Goal: Task Accomplishment & Management: Manage account settings

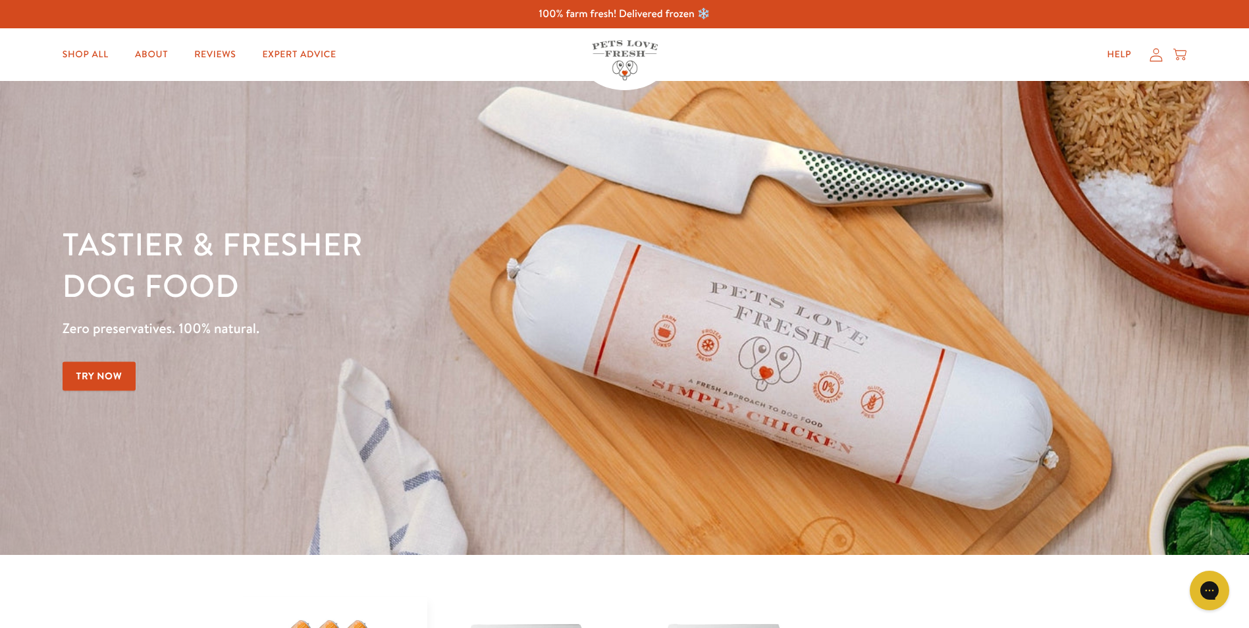
click at [1158, 56] on icon at bounding box center [1156, 54] width 13 height 13
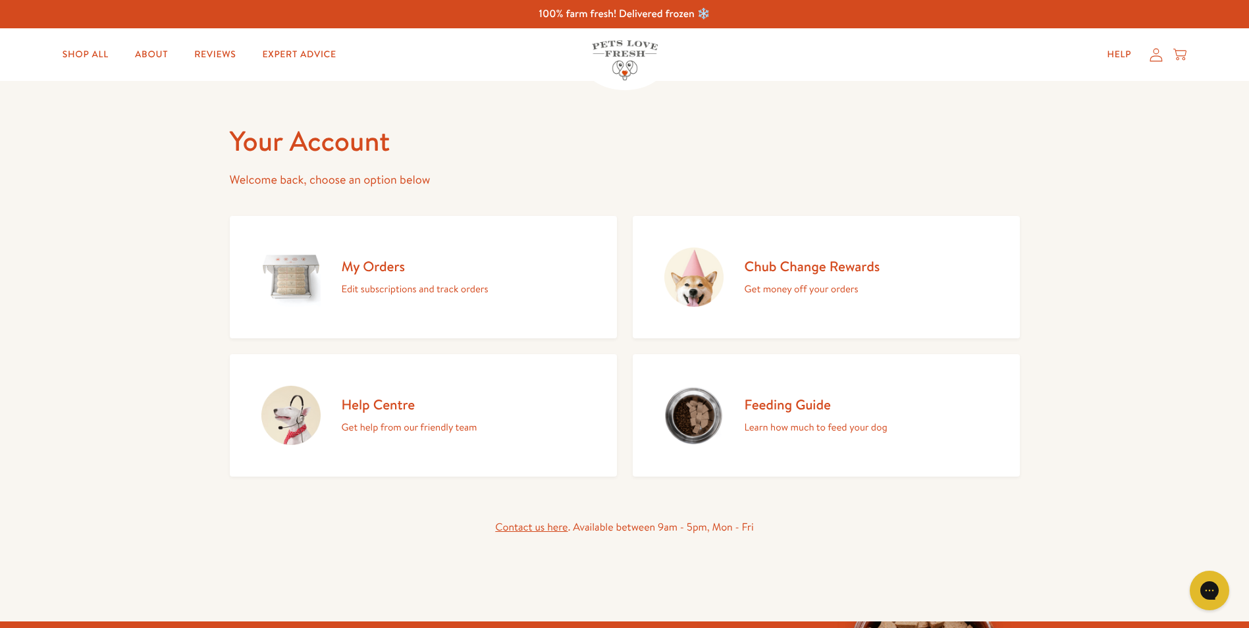
click at [379, 288] on p "Edit subscriptions and track orders" at bounding box center [415, 288] width 147 height 17
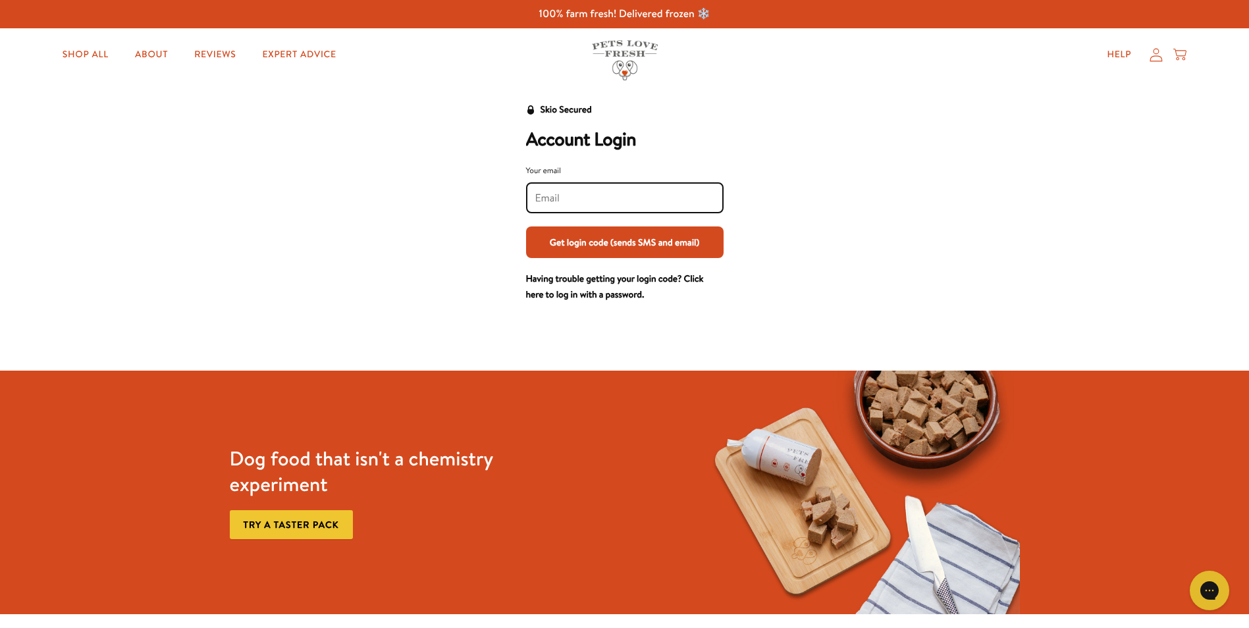
click at [540, 191] on input "Your email" at bounding box center [624, 198] width 179 height 14
type input "dandswhitfield@btinternet.com"
click at [594, 237] on button "Get login code (sends SMS and email)" at bounding box center [624, 242] width 197 height 32
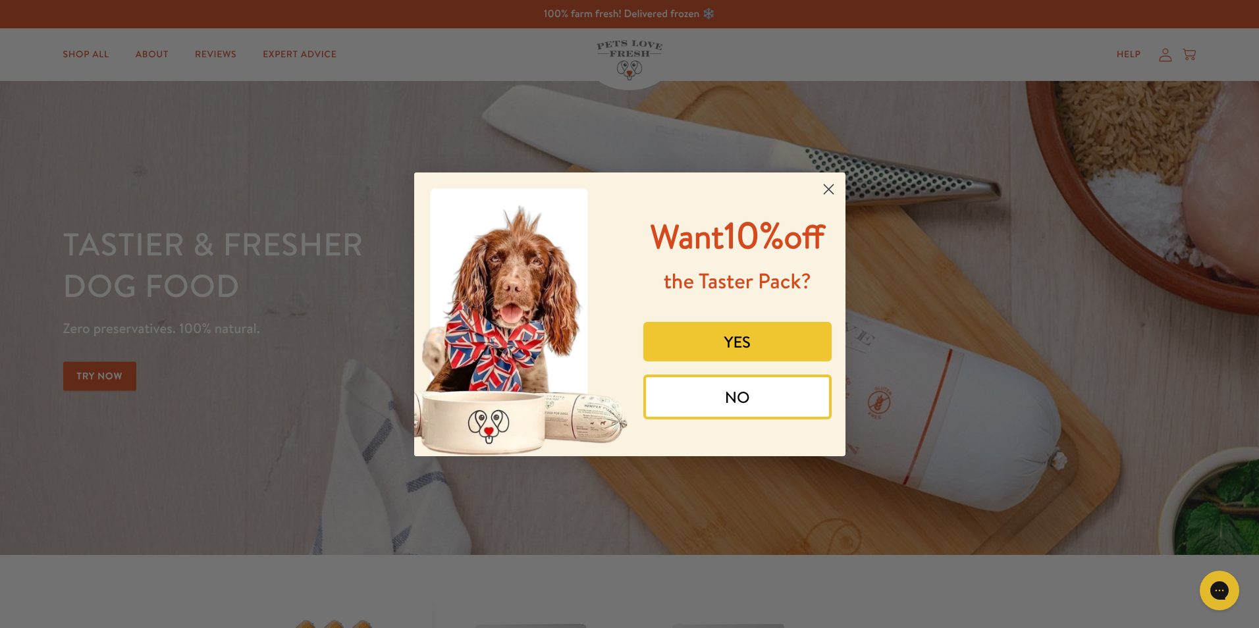
click at [1163, 56] on div "Close dialog Want 10% off the Taster Pack? YES NO Submit" at bounding box center [629, 314] width 1259 height 628
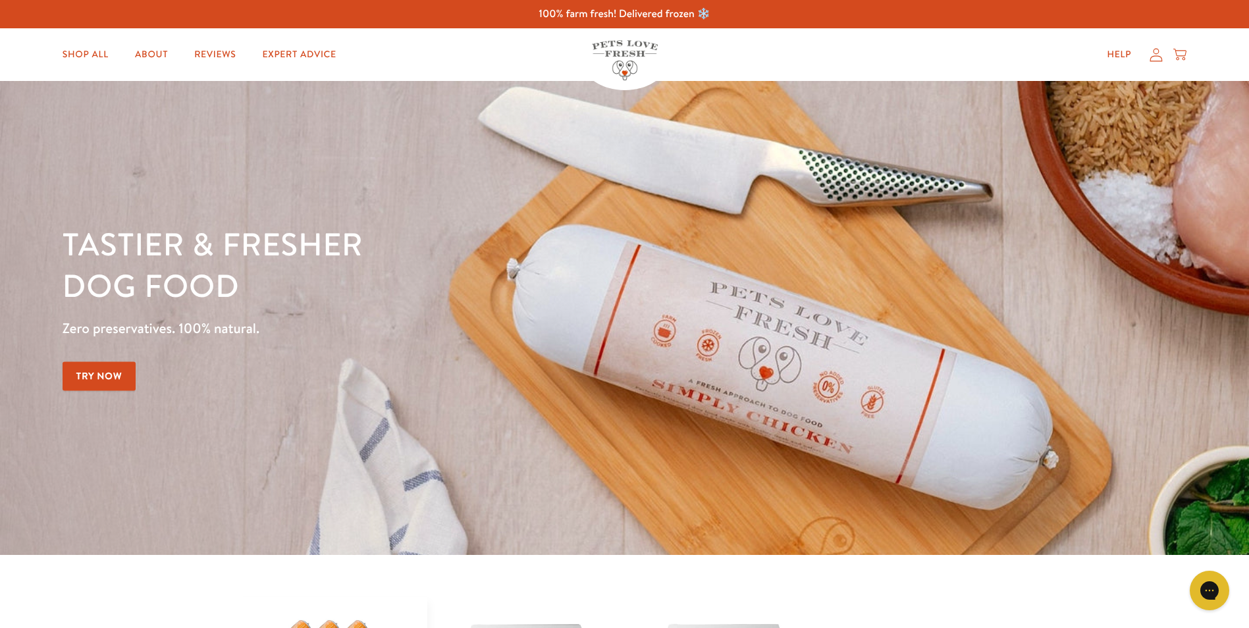
click at [1159, 53] on icon at bounding box center [1155, 55] width 13 height 14
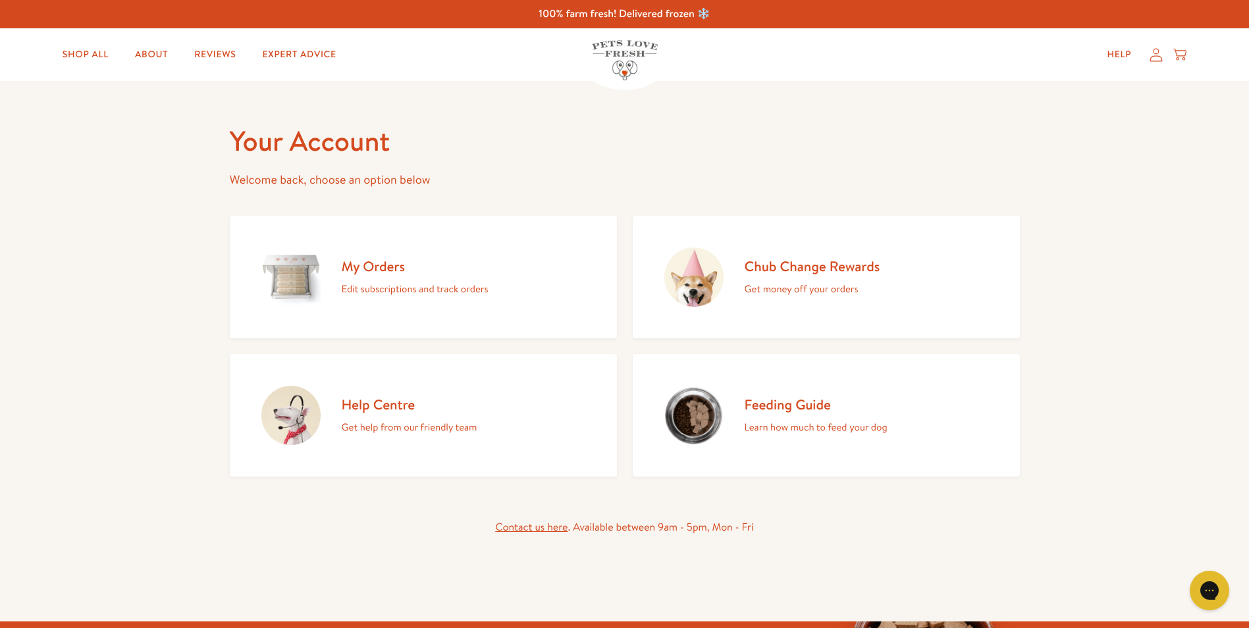
click at [375, 271] on h2 "My Orders" at bounding box center [415, 266] width 147 height 18
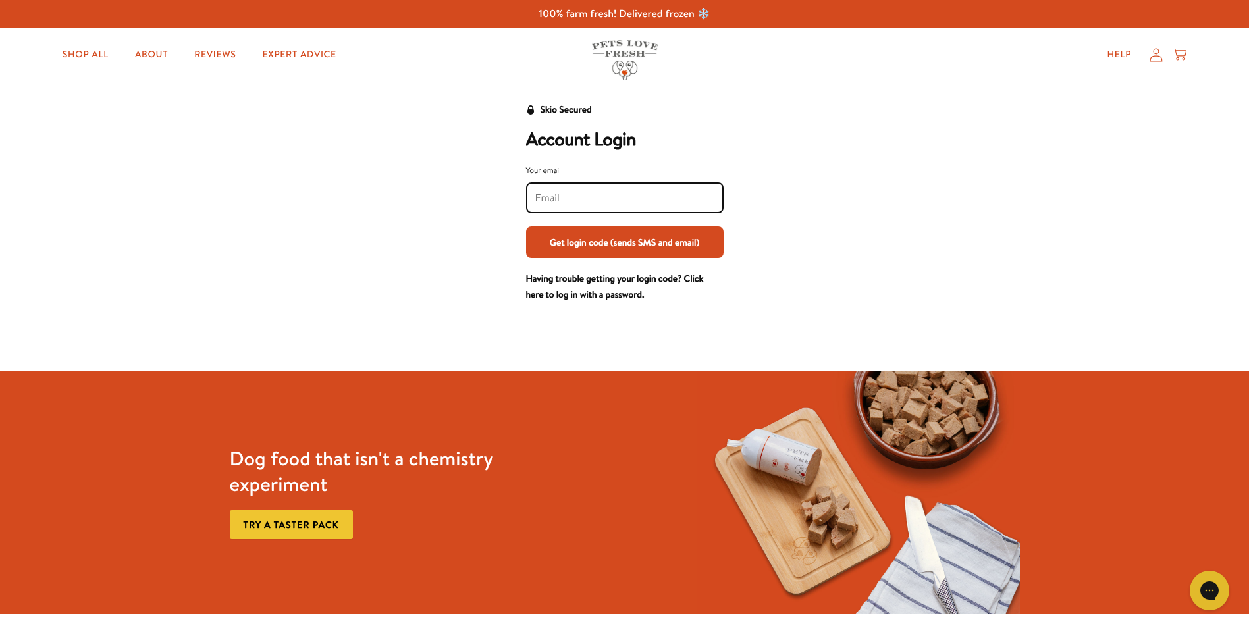
click at [559, 196] on input "Your email" at bounding box center [624, 198] width 179 height 14
type input "[EMAIL_ADDRESS][DOMAIN_NAME]"
click at [596, 244] on button "Get login code (sends SMS and email)" at bounding box center [624, 242] width 197 height 32
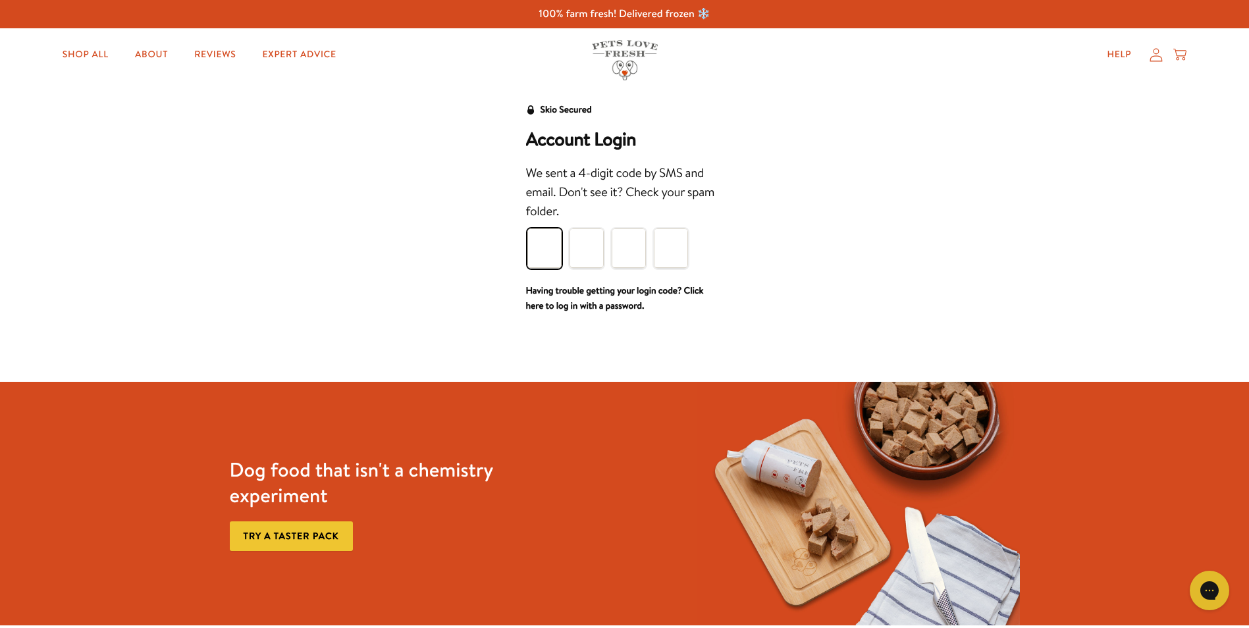
type input "8"
type input "0"
type input "6"
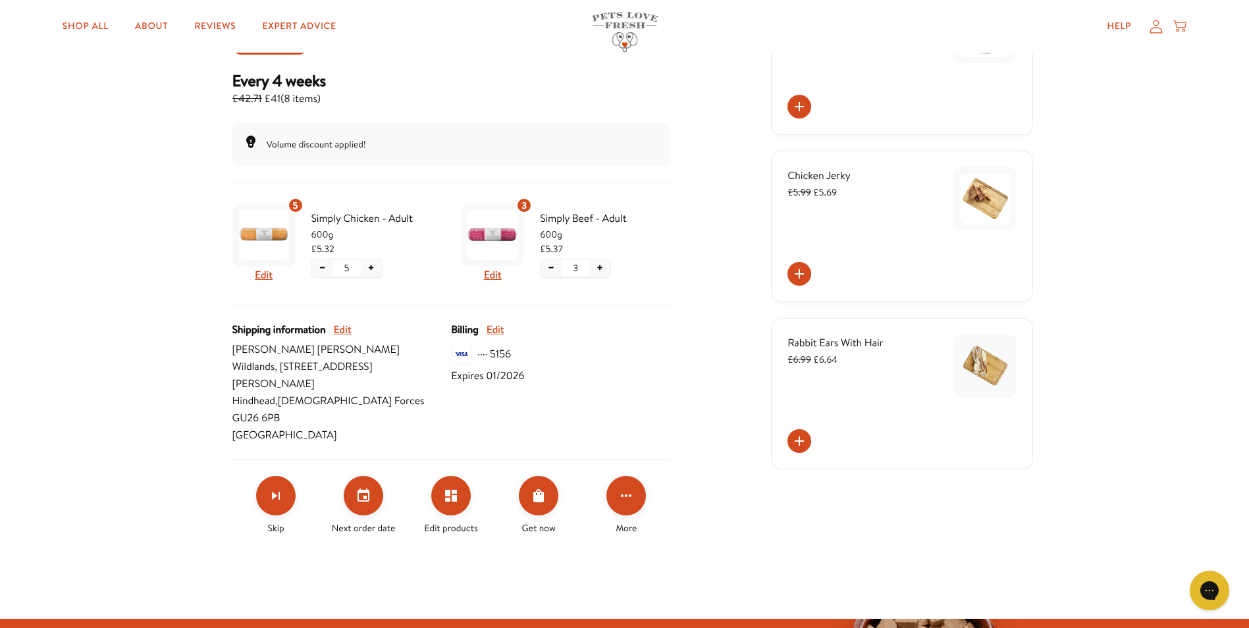
scroll to position [197, 0]
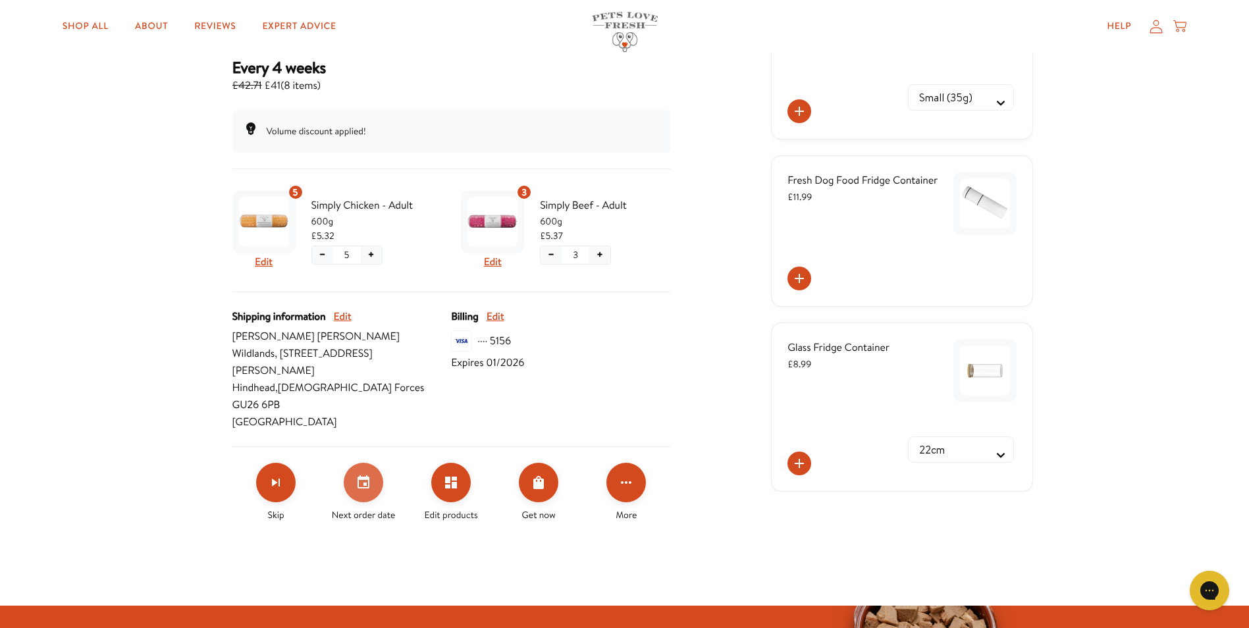
click at [361, 475] on icon "Set your next order date" at bounding box center [363, 481] width 12 height 13
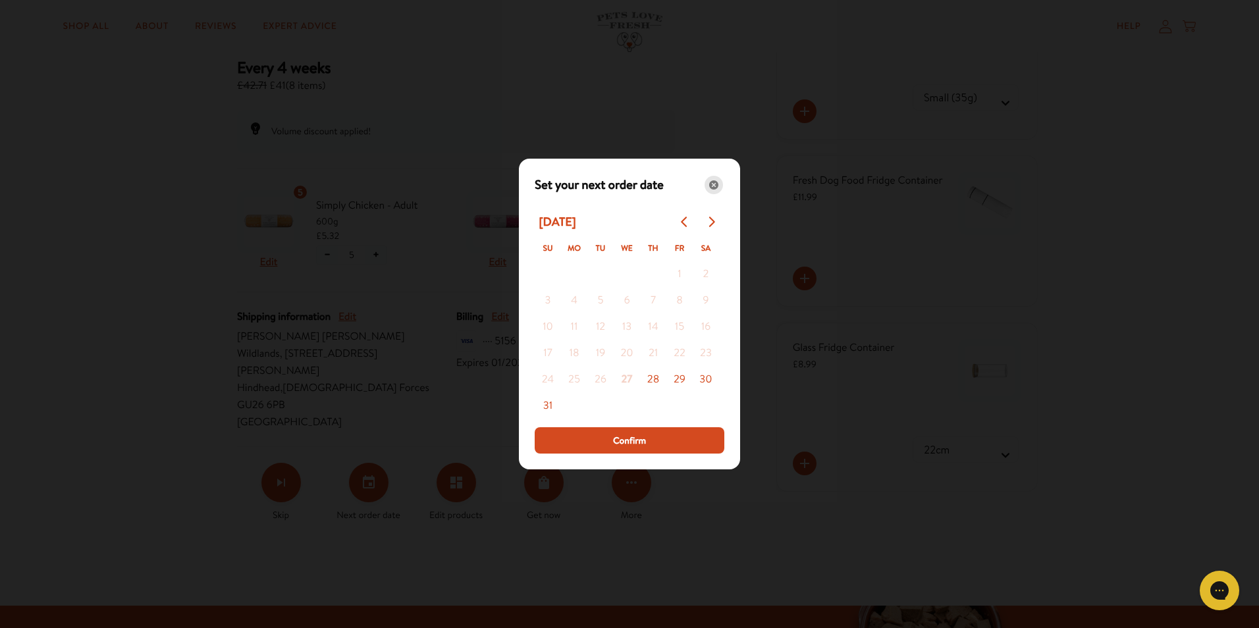
click at [714, 184] on icon "Close" at bounding box center [713, 184] width 9 height 9
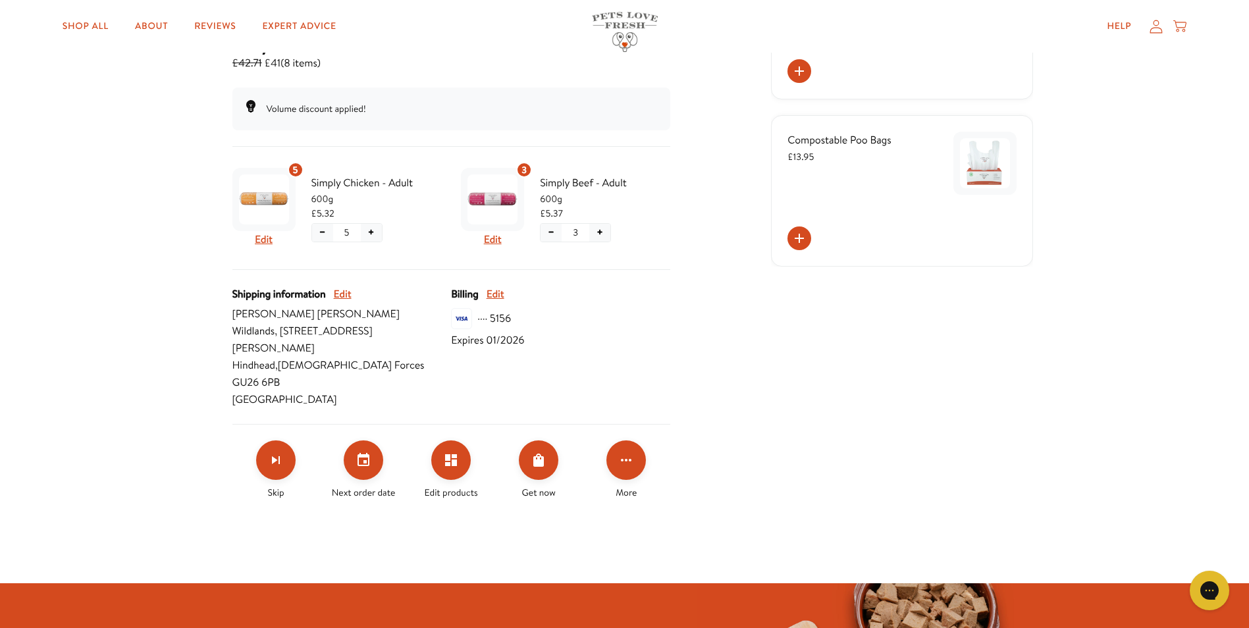
scroll to position [263, 0]
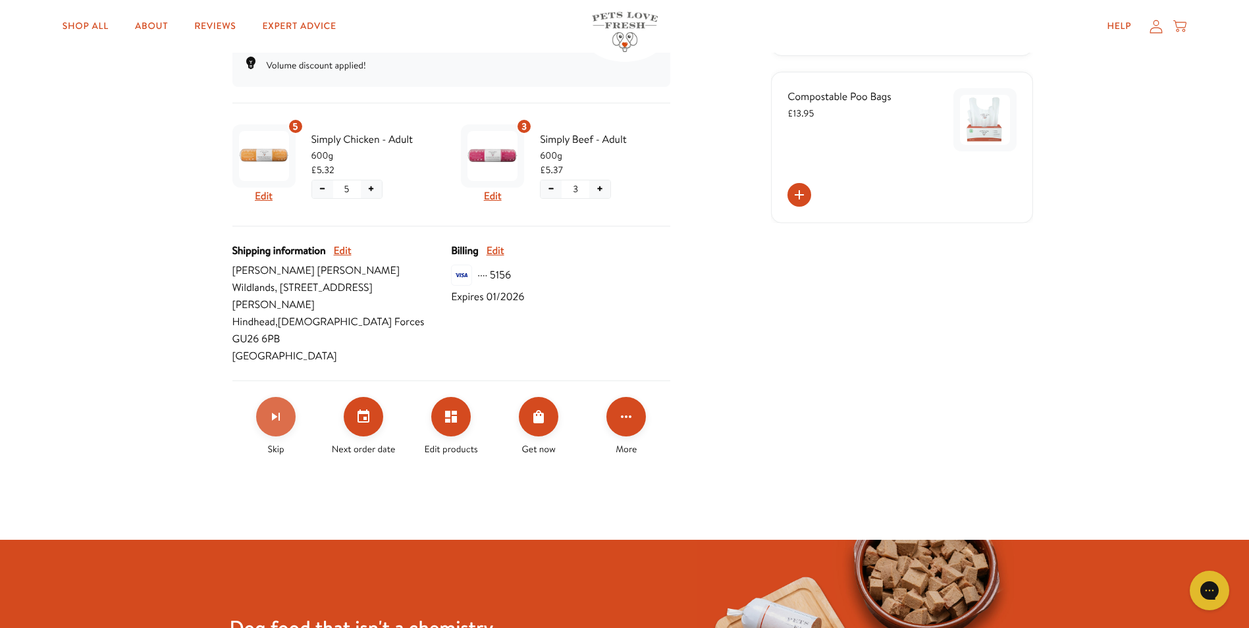
click at [276, 413] on icon "Skip subscription" at bounding box center [276, 417] width 8 height 8
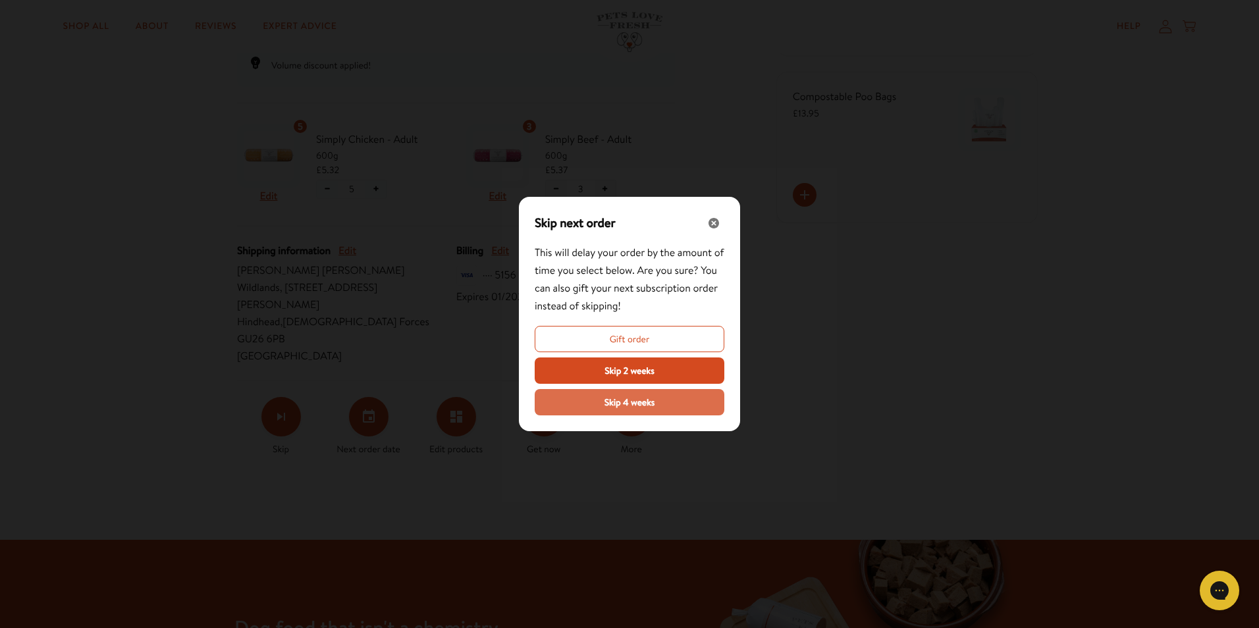
click at [626, 398] on span "Skip 4 weeks" at bounding box center [629, 402] width 51 height 14
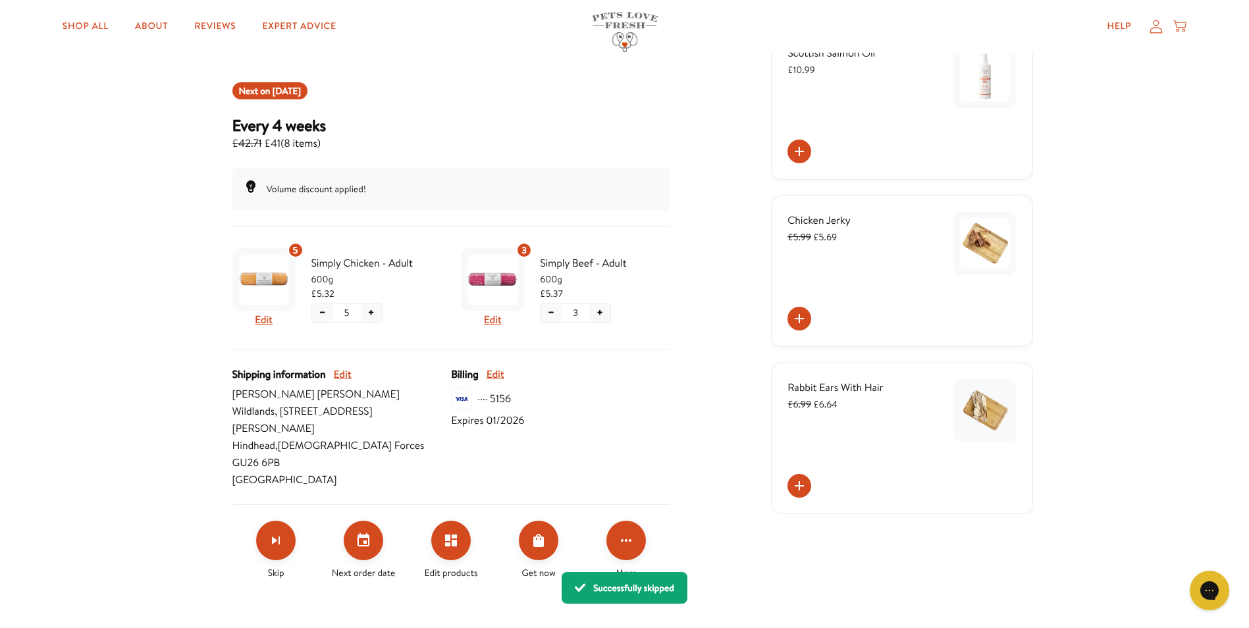
scroll to position [0, 0]
